Goal: Transaction & Acquisition: Purchase product/service

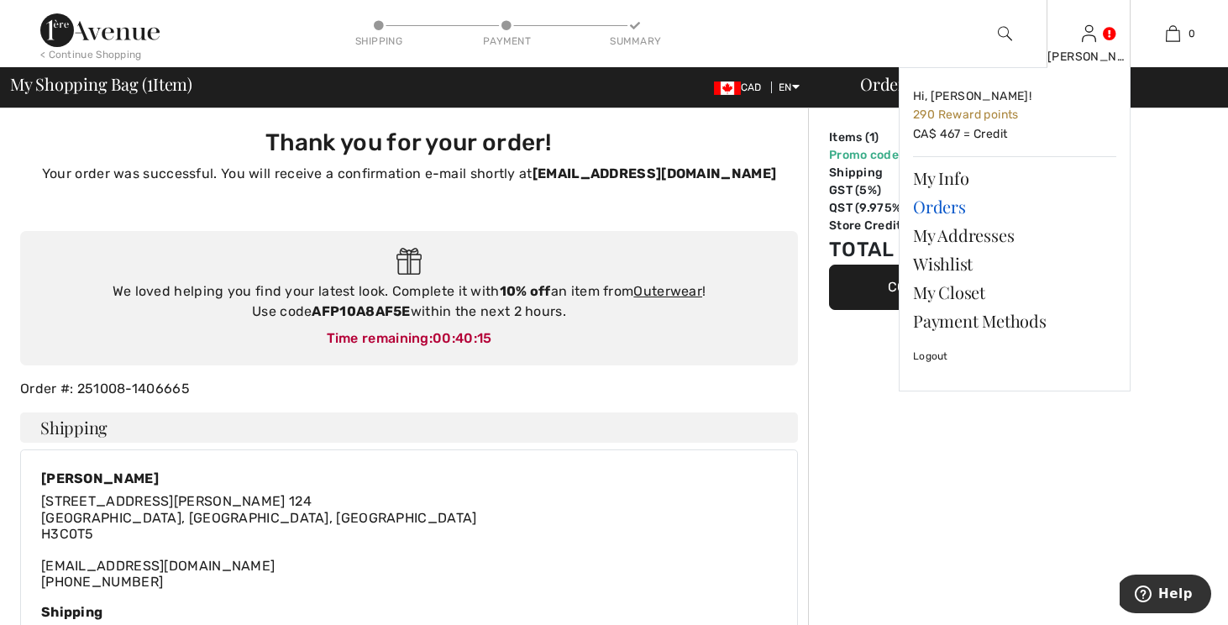
click at [957, 203] on link "Orders" at bounding box center [1014, 206] width 203 height 29
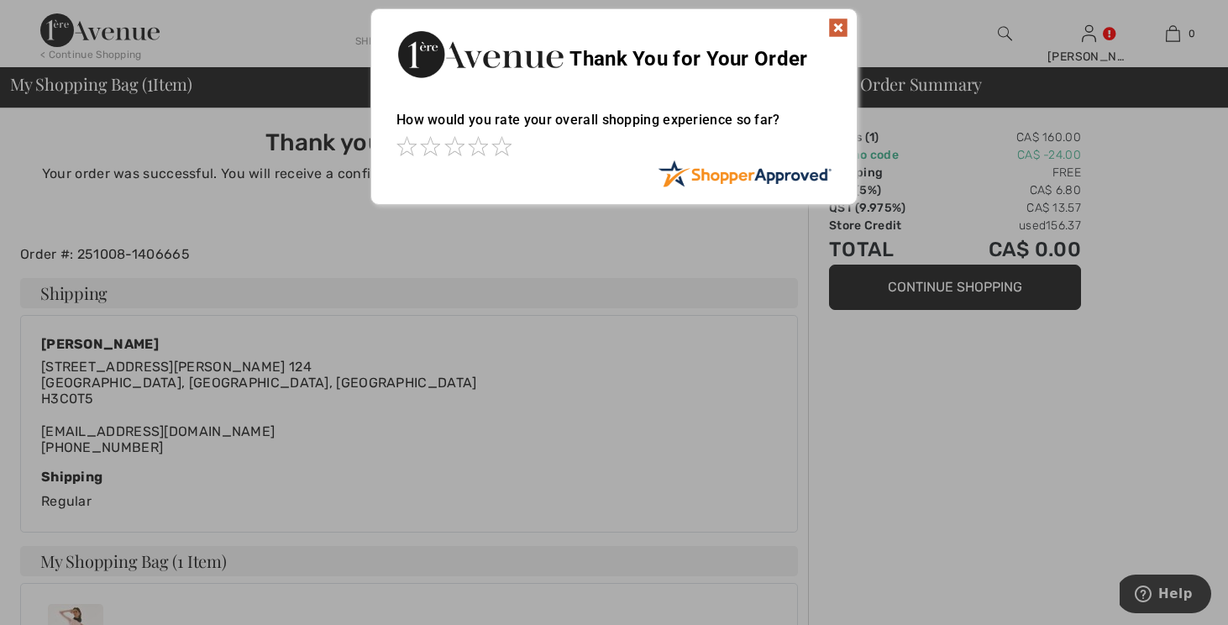
click at [838, 29] on img at bounding box center [838, 28] width 20 height 20
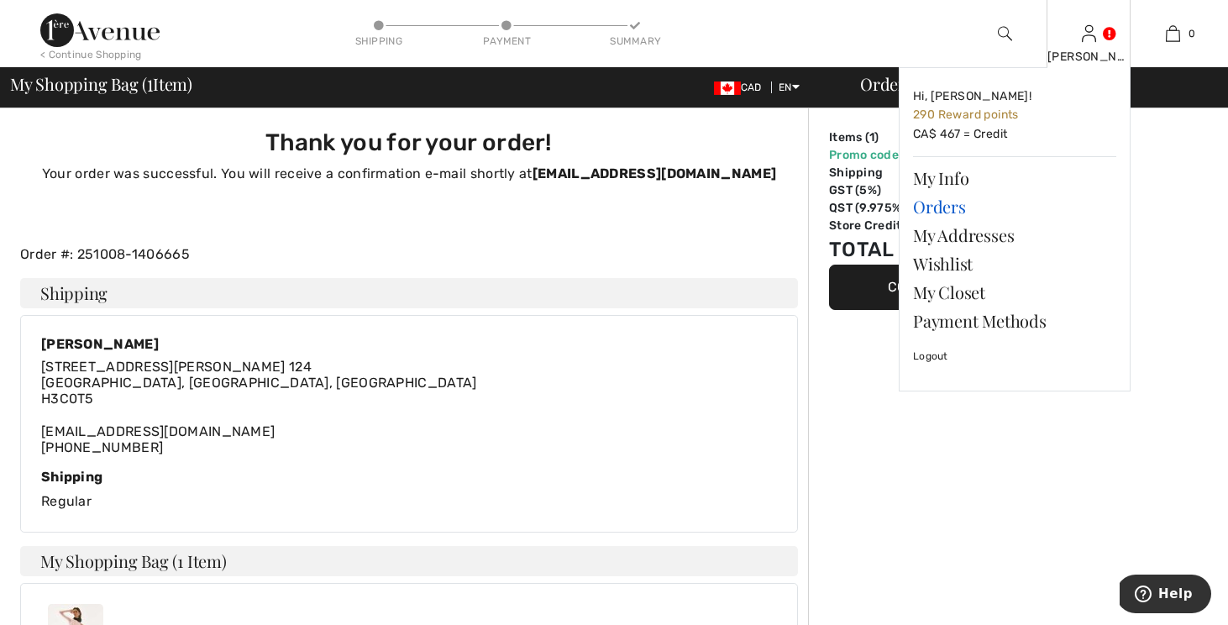
click at [935, 210] on link "Orders" at bounding box center [1014, 206] width 203 height 29
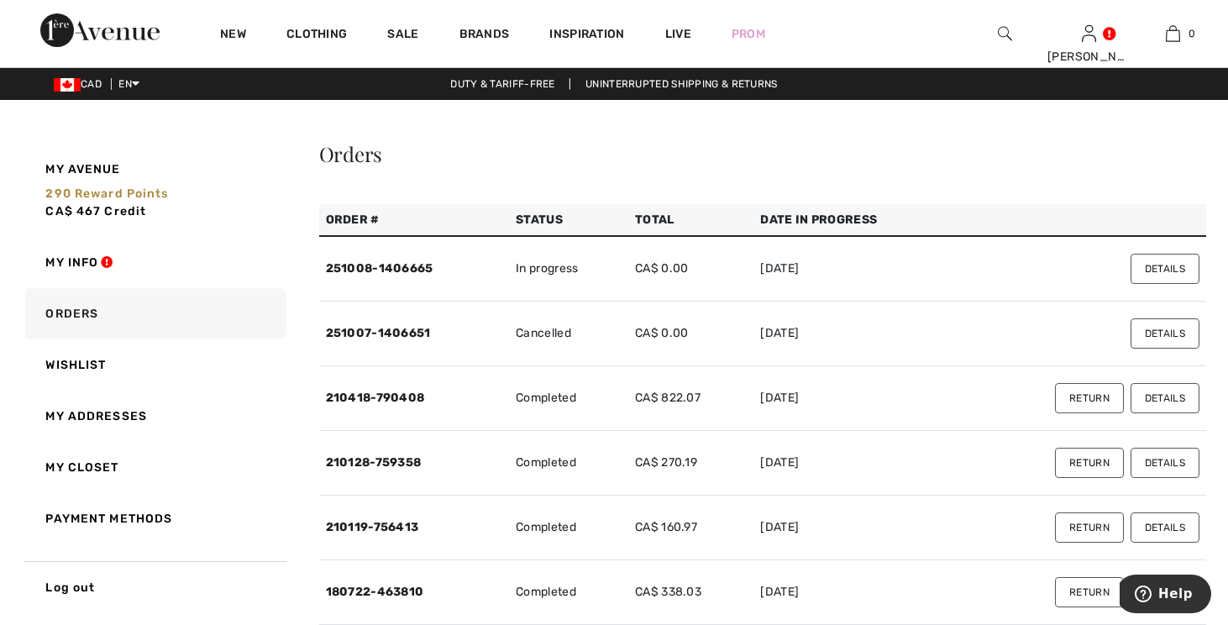
click at [1157, 272] on button "Details" at bounding box center [1165, 269] width 69 height 30
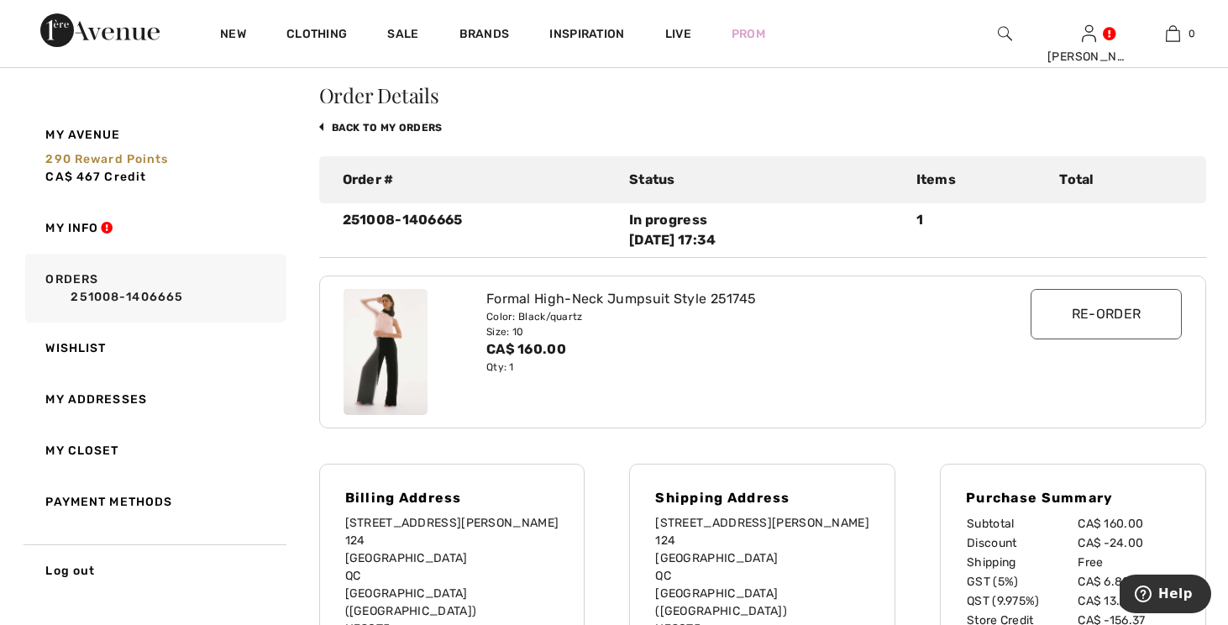
scroll to position [66, 0]
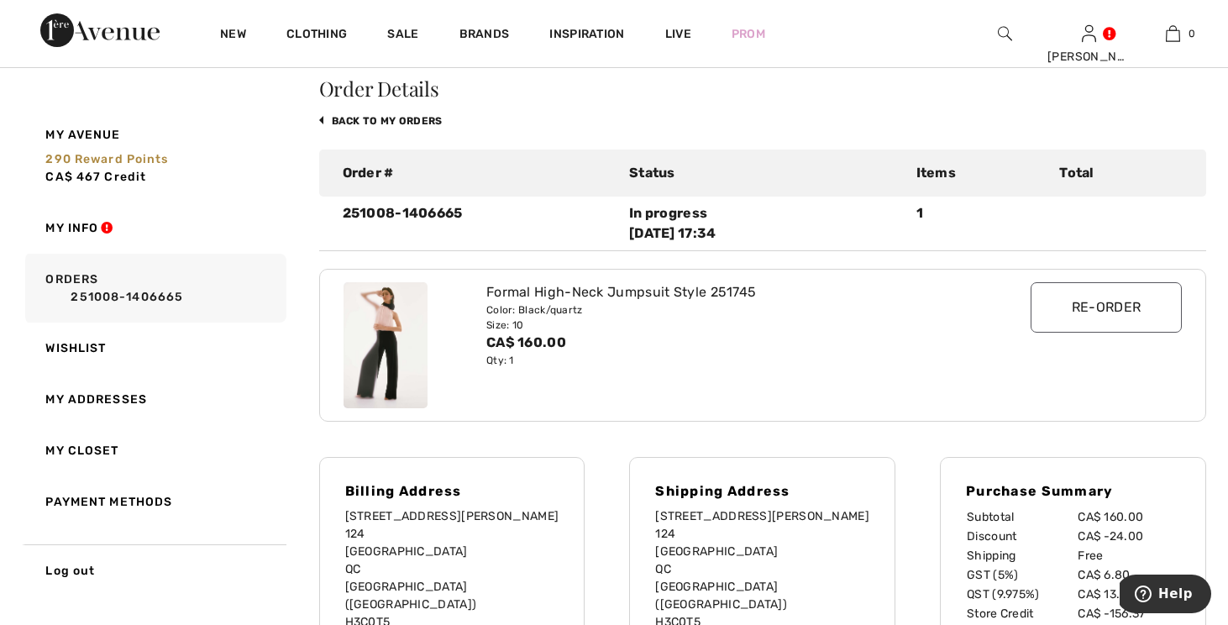
click at [395, 352] on img at bounding box center [386, 345] width 84 height 126
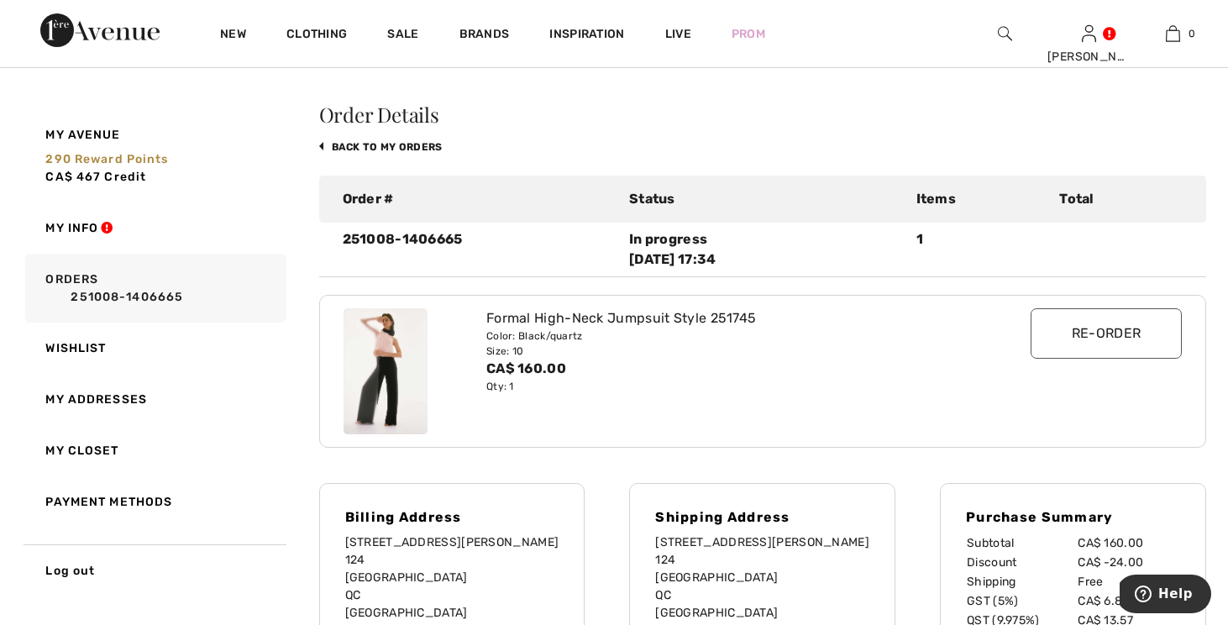
scroll to position [0, 0]
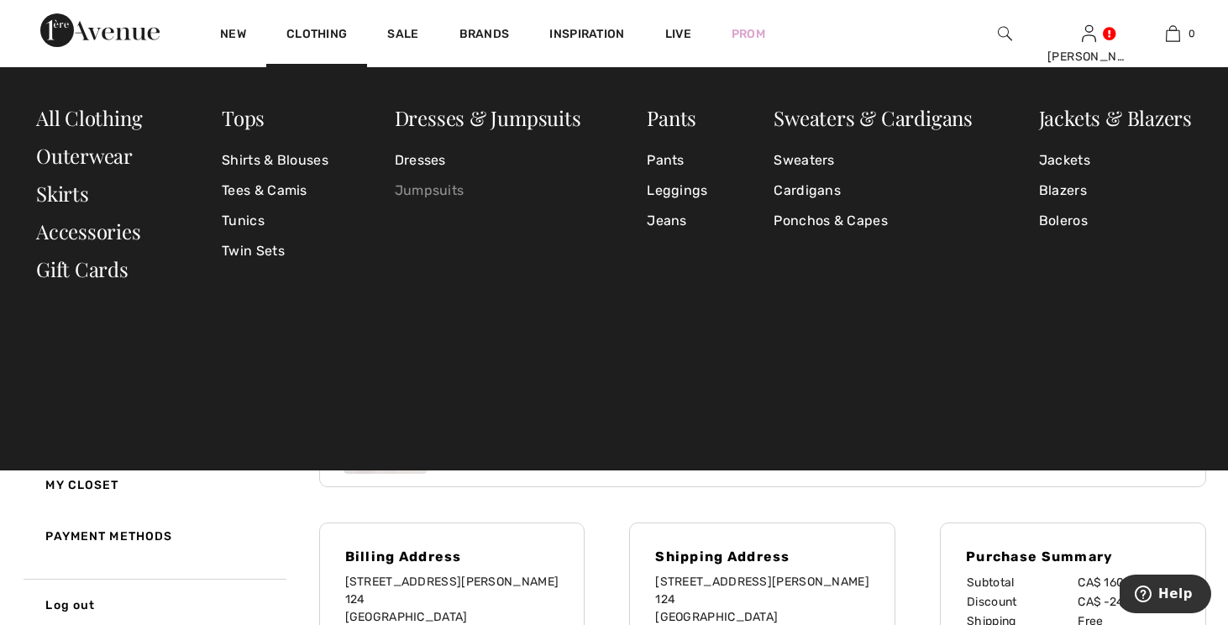
click at [404, 200] on link "Jumpsuits" at bounding box center [488, 191] width 186 height 30
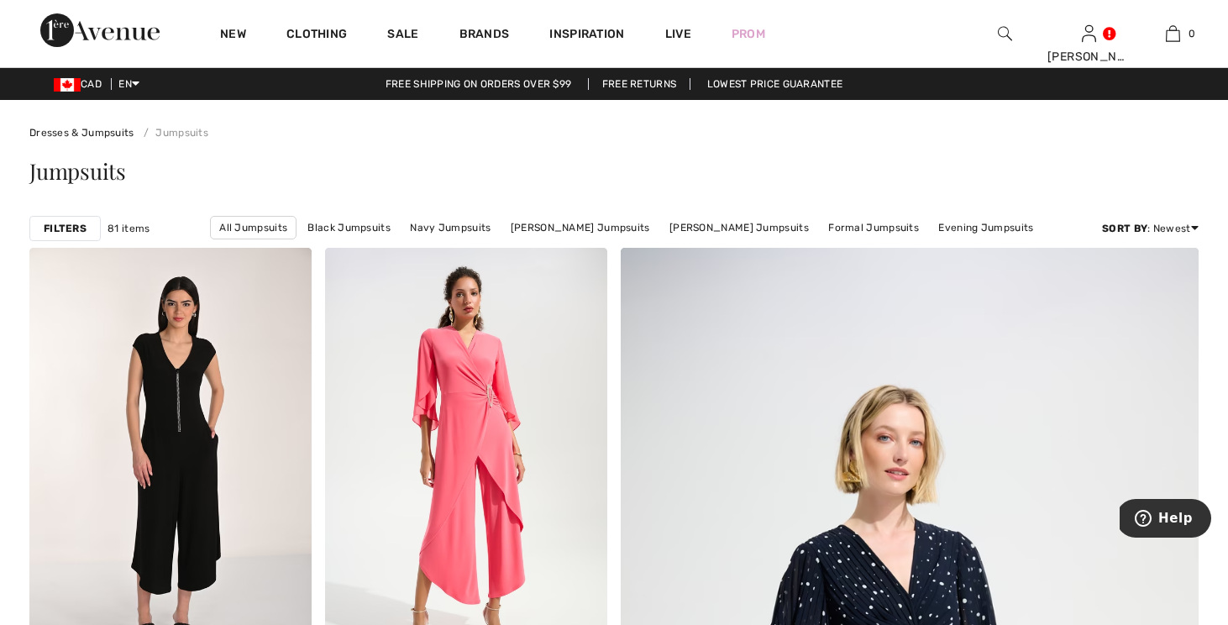
click at [488, 169] on div "Jumpsuits" at bounding box center [613, 171] width 1169 height 22
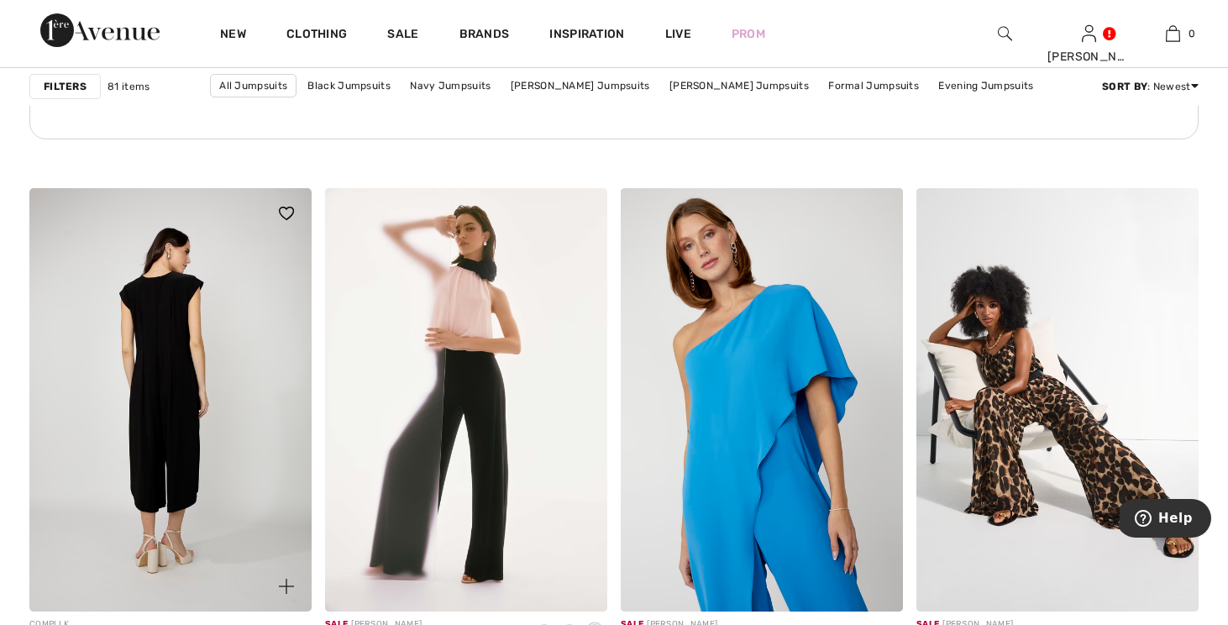
scroll to position [6297, 0]
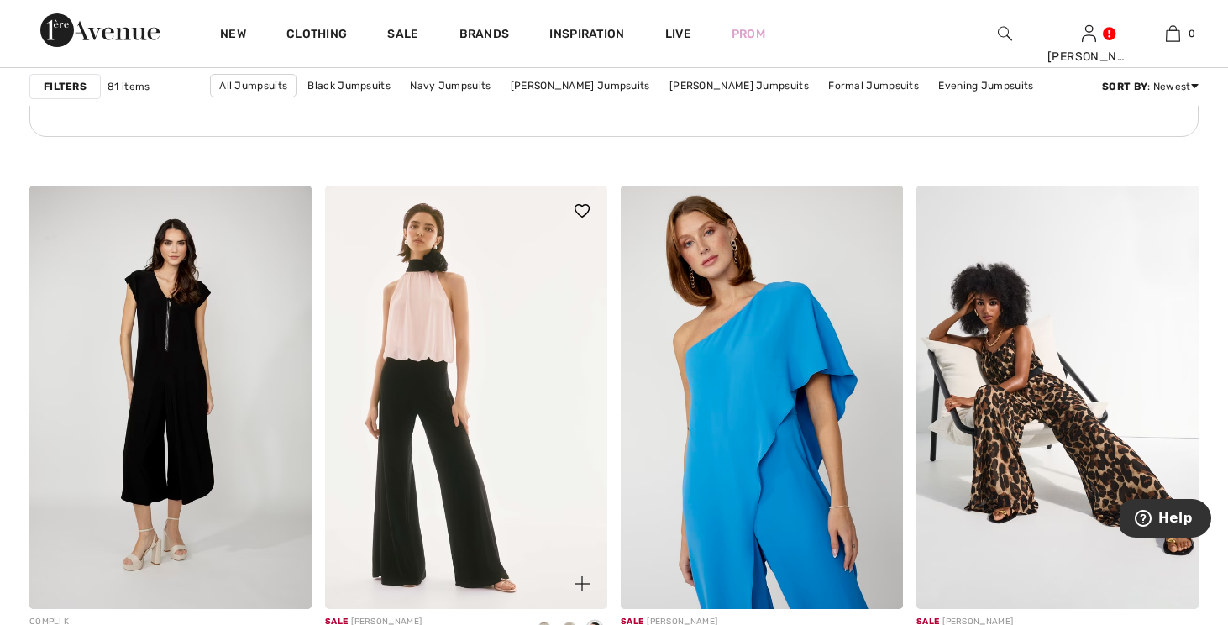
click at [494, 408] on img at bounding box center [466, 397] width 282 height 423
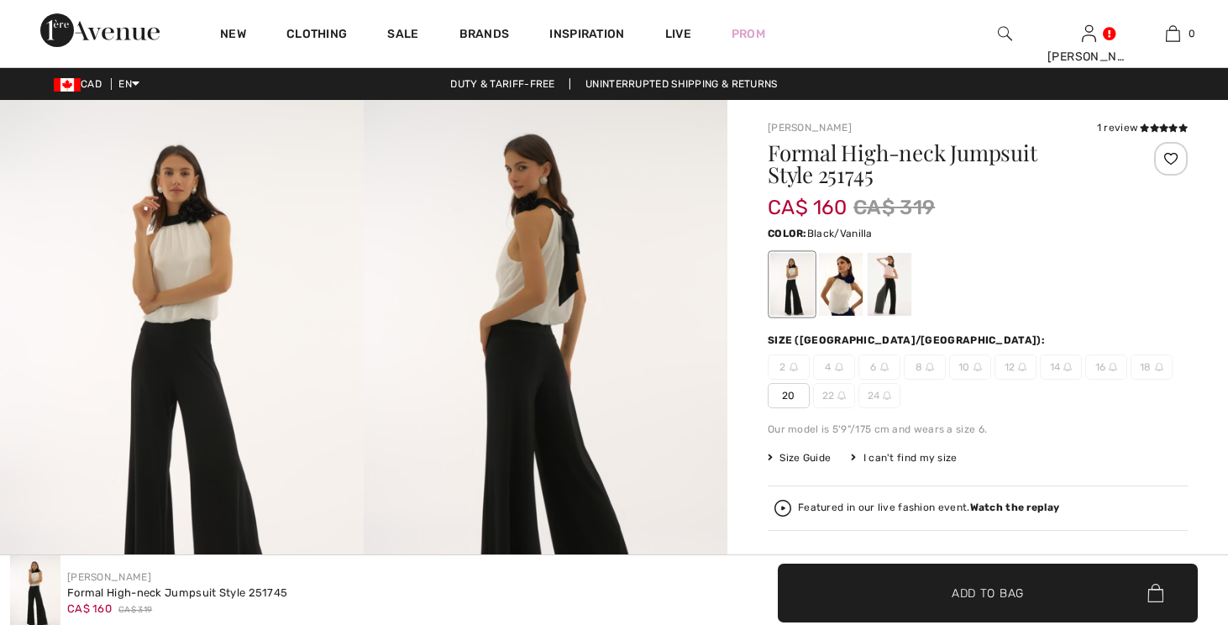
checkbox input "true"
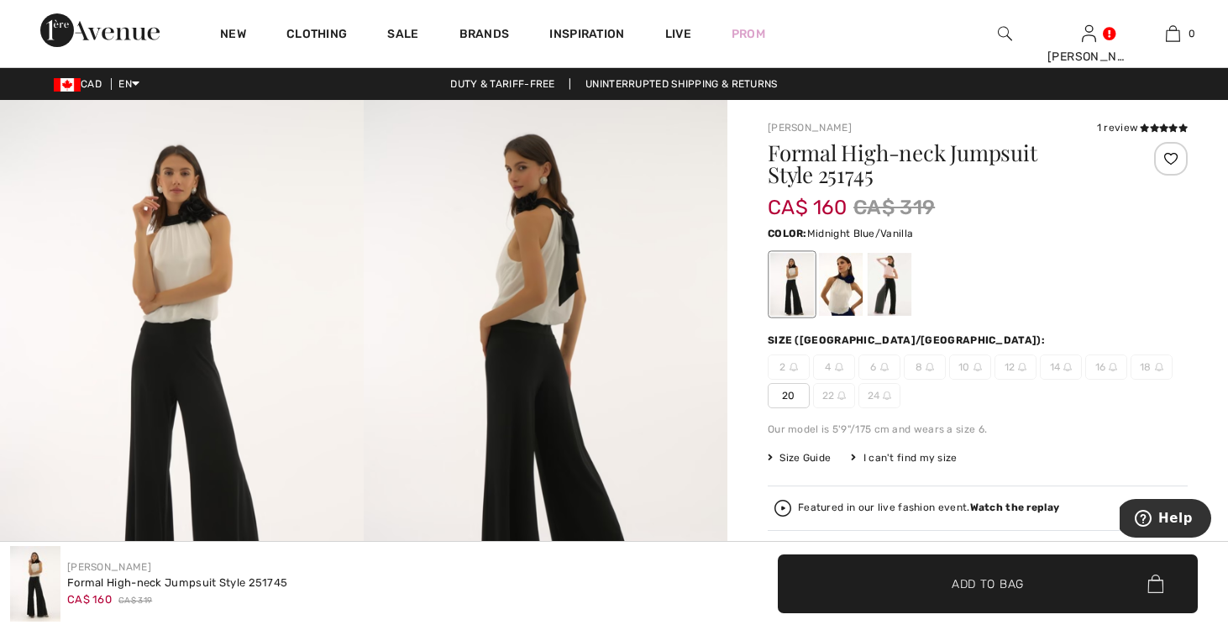
click at [846, 294] on div at bounding box center [841, 284] width 44 height 63
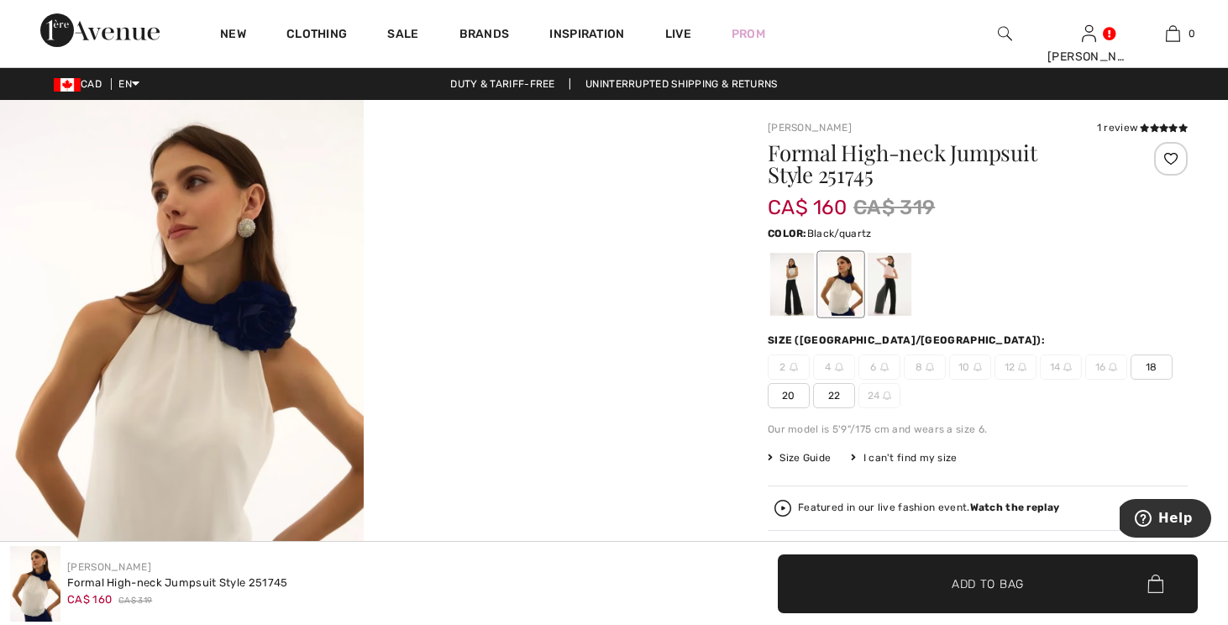
click at [886, 287] on div at bounding box center [890, 284] width 44 height 63
